Goal: Task Accomplishment & Management: Manage account settings

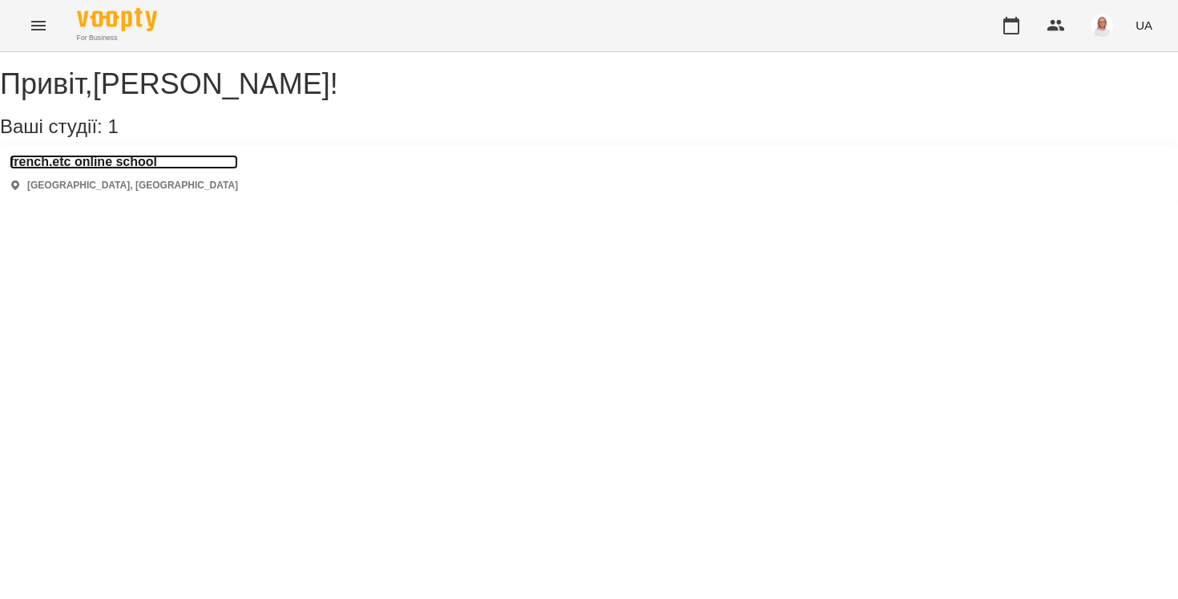
click at [172, 169] on h3 "french.etc online school" at bounding box center [124, 162] width 228 height 14
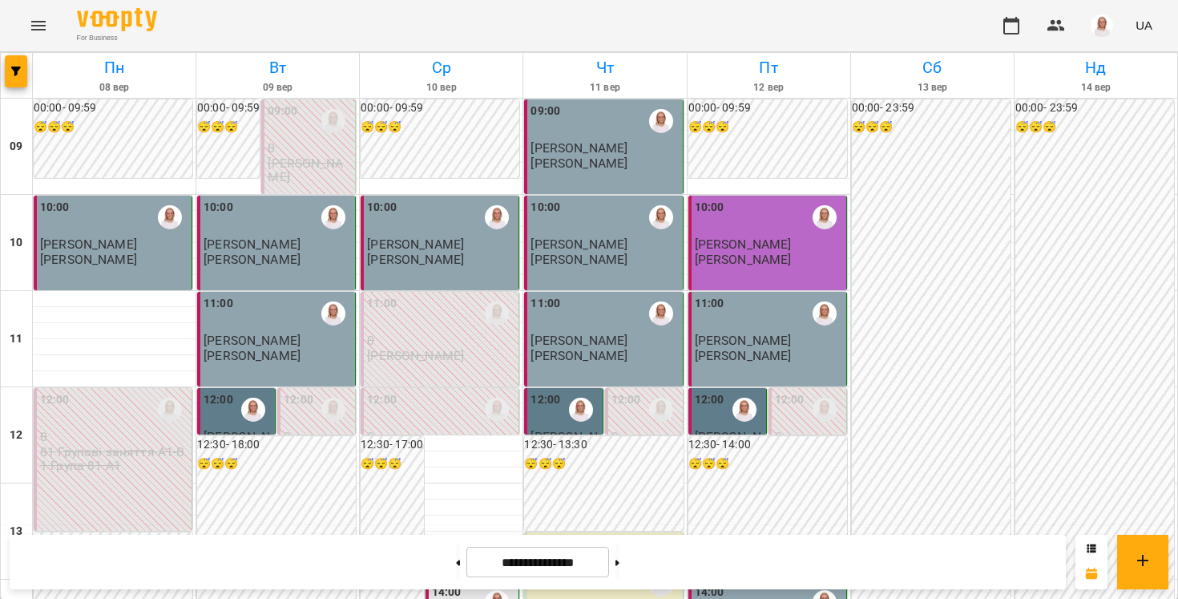
scroll to position [808, 0]
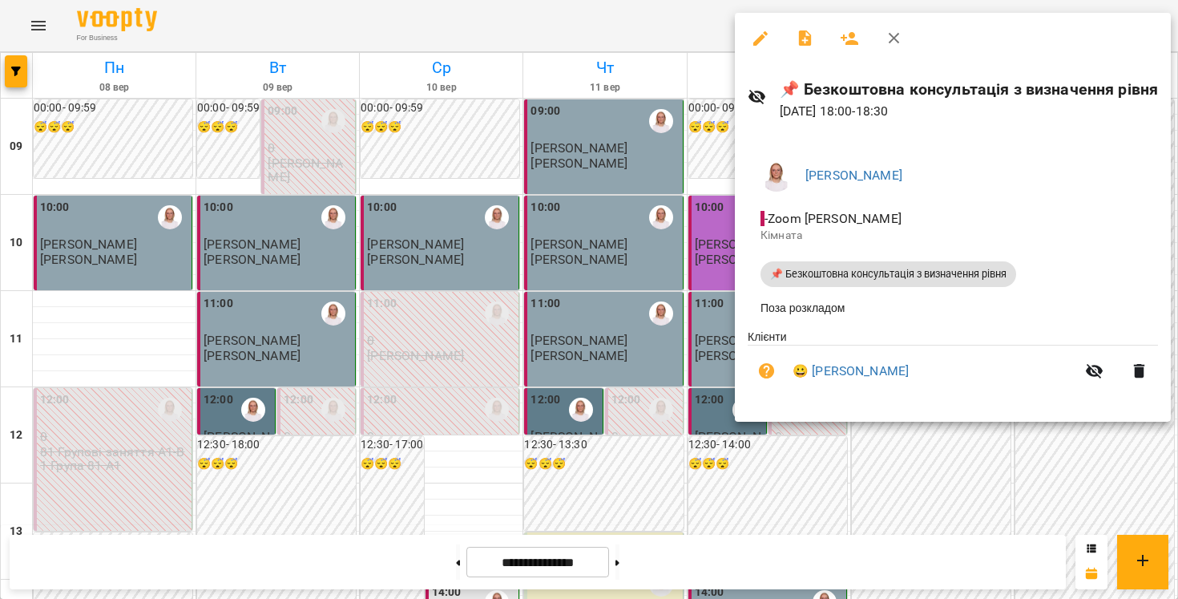
click at [510, 18] on div at bounding box center [589, 299] width 1178 height 599
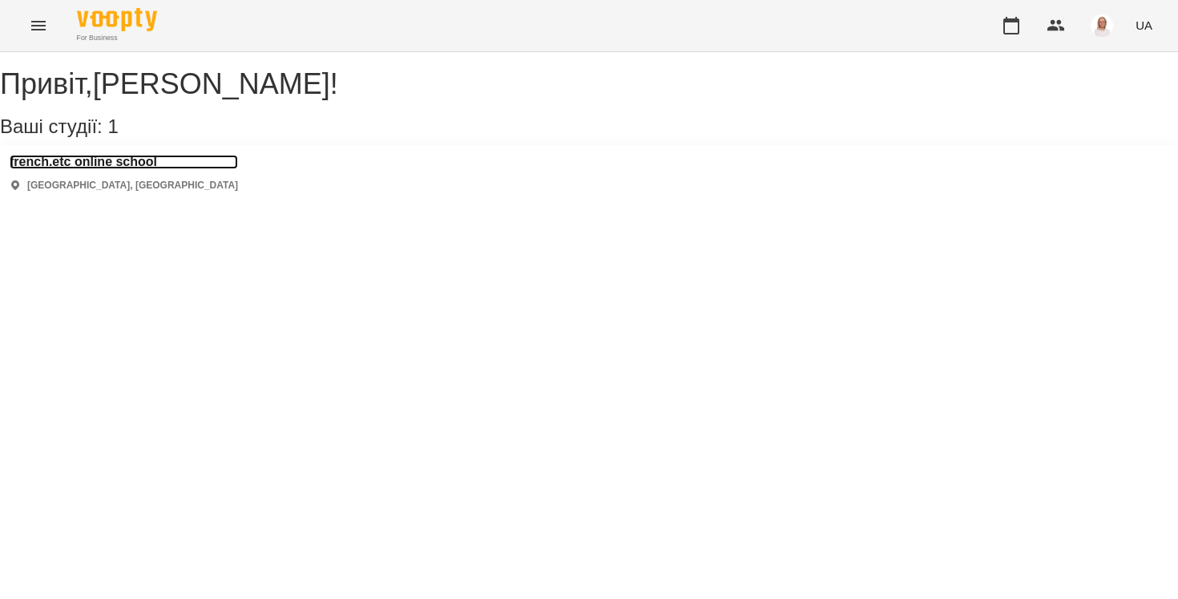
click at [158, 169] on h3 "french.etc online school" at bounding box center [124, 162] width 228 height 14
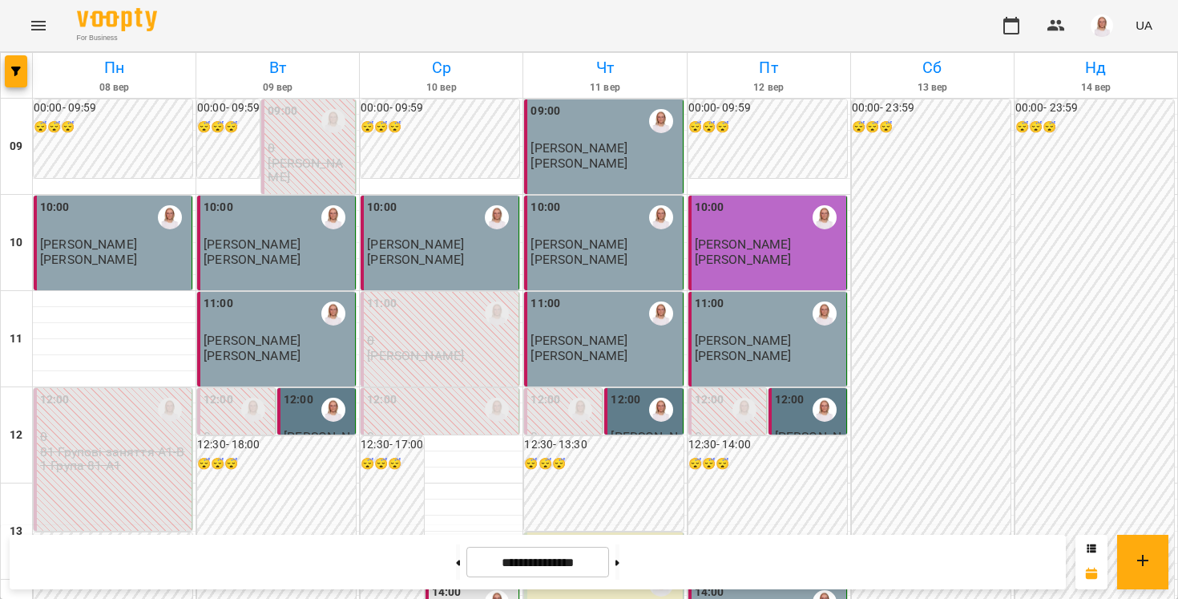
scroll to position [728, 0]
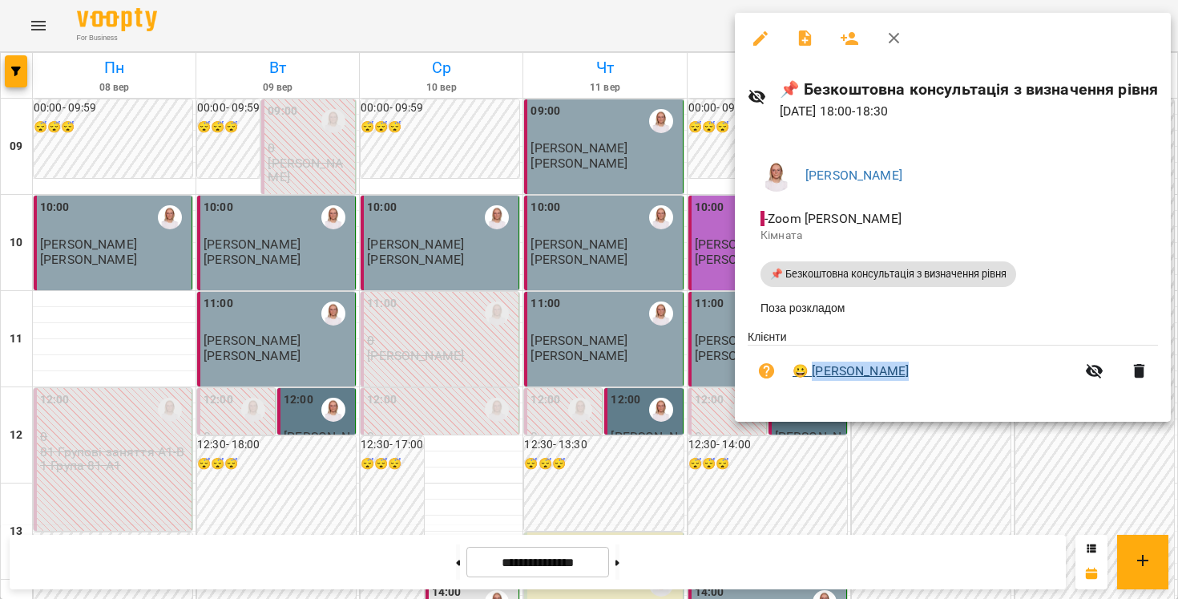
drag, startPoint x: 911, startPoint y: 382, endPoint x: 808, endPoint y: 382, distance: 103.4
click at [808, 381] on span "😀 Ольга Василюк" at bounding box center [934, 371] width 283 height 19
copy link "[PERSON_NAME]"
click at [903, 475] on div at bounding box center [589, 299] width 1178 height 599
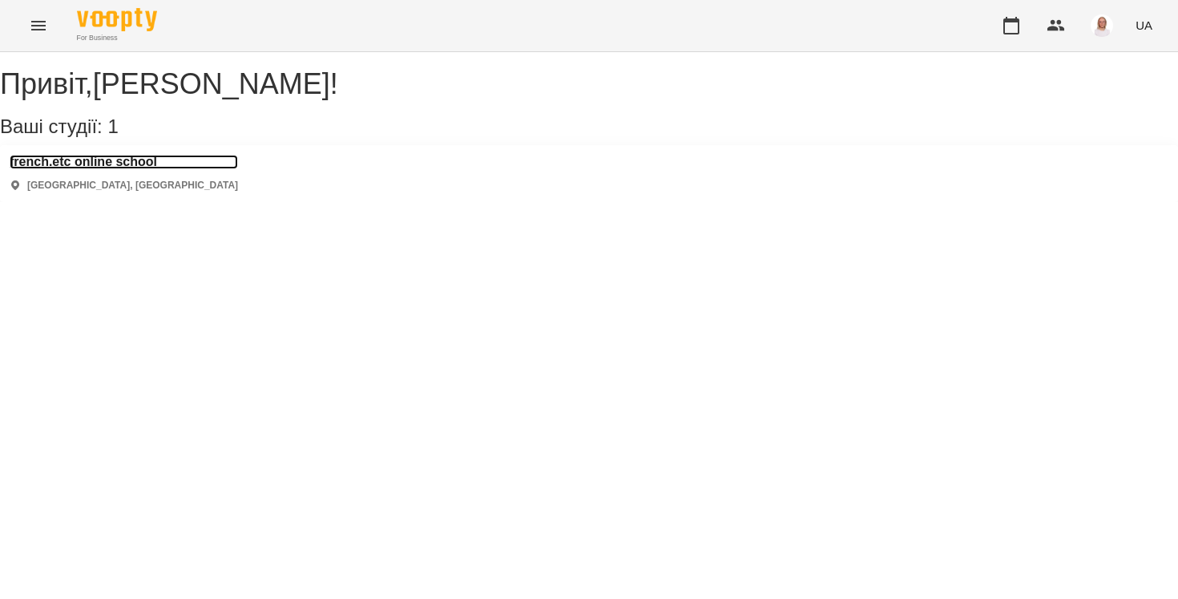
click at [62, 169] on h3 "french.etc online school" at bounding box center [124, 162] width 228 height 14
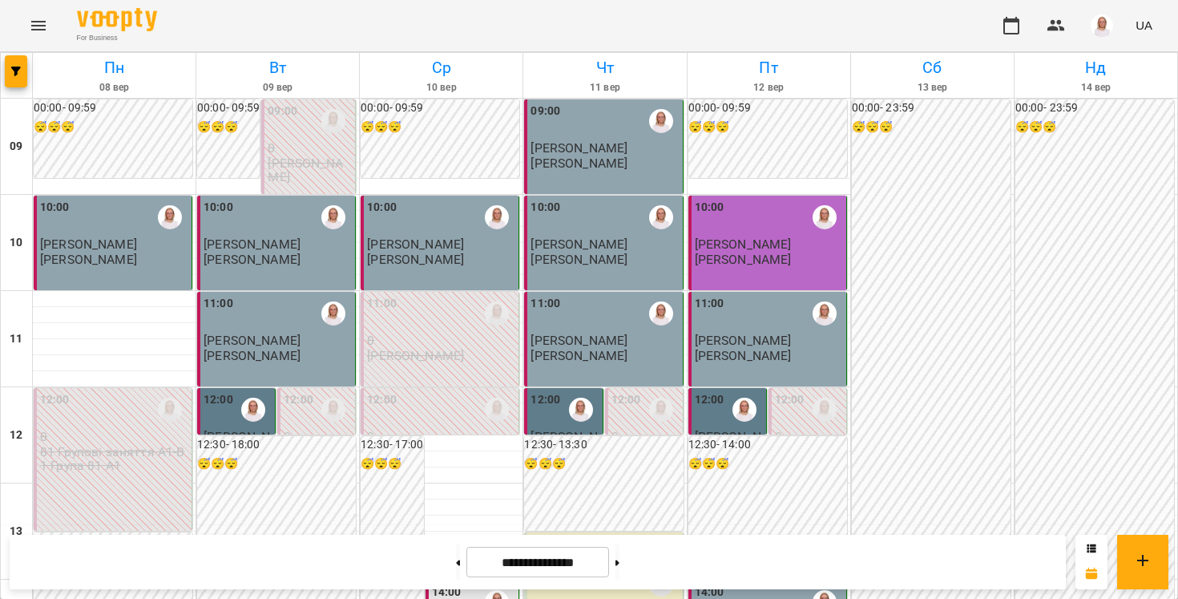
scroll to position [871, 0]
